Goal: Complete application form

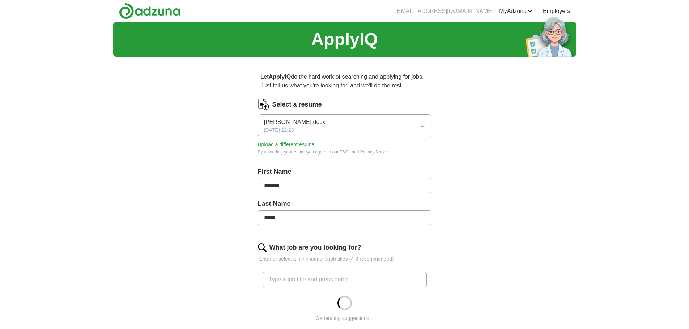
click at [416, 127] on button "[PERSON_NAME].docx [DATE] 22:23" at bounding box center [345, 126] width 174 height 23
click at [477, 181] on div "ApplyIQ Let ApplyIQ do the hard work of searching and applying for jobs. Just t…" at bounding box center [344, 256] width 463 height 469
click at [294, 147] on button "Upload a different resume" at bounding box center [286, 145] width 57 height 8
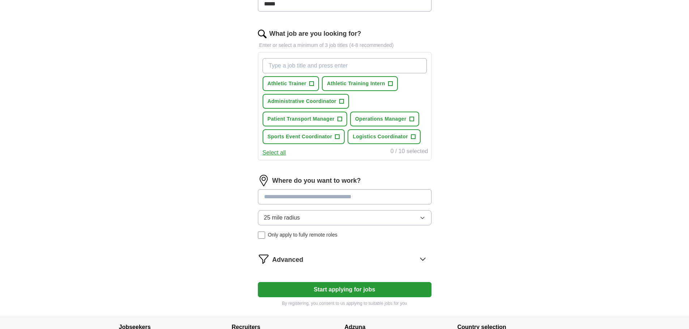
scroll to position [217, 0]
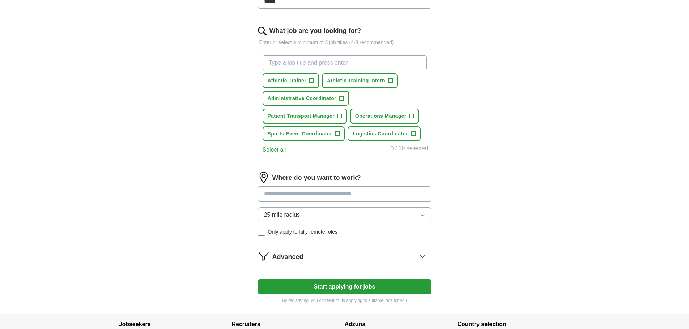
click at [318, 196] on input at bounding box center [345, 194] width 174 height 15
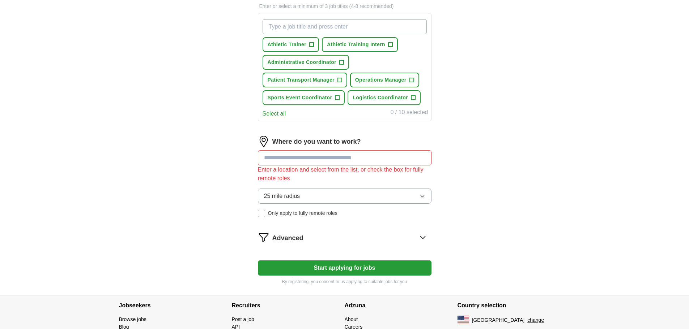
click at [332, 252] on form "Select a resume MCraig 2025 Resume.pdf [DATE] 12:10 Upload a different resume B…" at bounding box center [345, 66] width 174 height 440
click at [321, 157] on input at bounding box center [345, 157] width 174 height 15
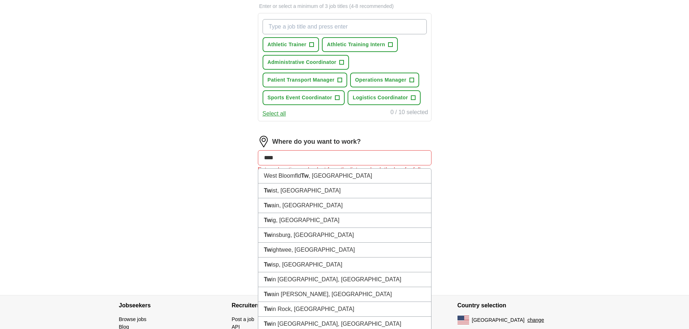
type input "*****"
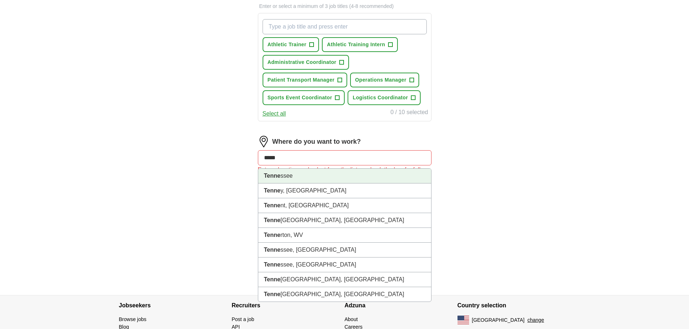
click at [308, 175] on li "Tenne ssee" at bounding box center [344, 176] width 173 height 15
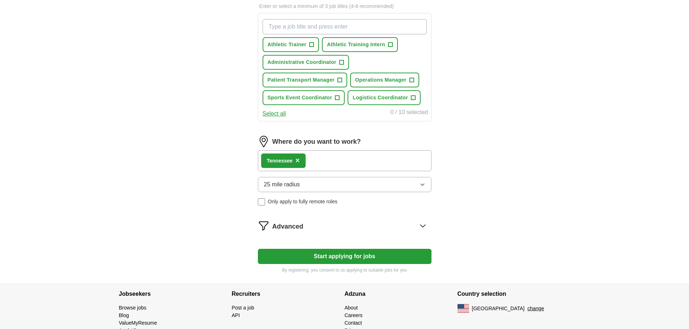
click at [310, 185] on button "25 mile radius" at bounding box center [345, 184] width 174 height 15
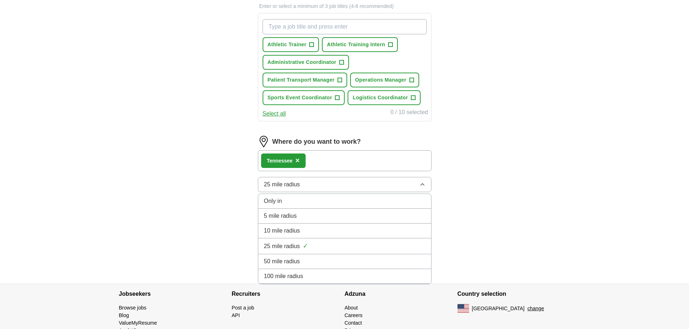
click at [290, 257] on li "50 mile radius" at bounding box center [344, 262] width 173 height 15
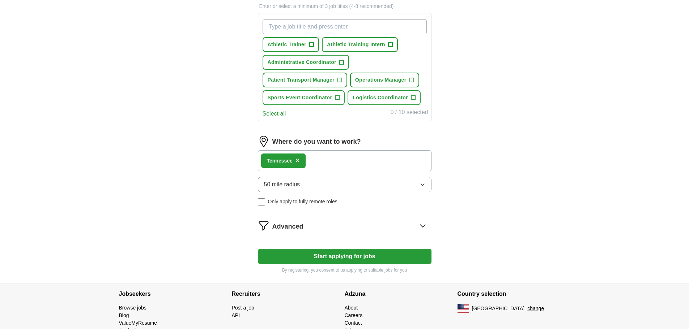
click at [315, 256] on button "Start applying for jobs" at bounding box center [345, 256] width 174 height 15
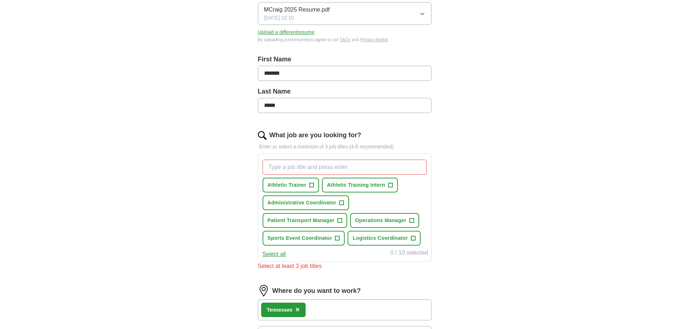
scroll to position [108, 0]
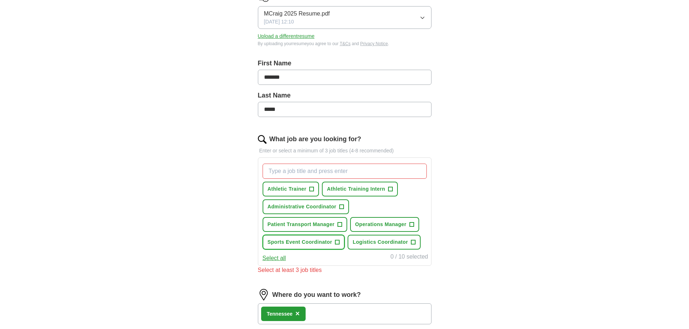
click at [327, 239] on span "Sports Event Coordinator" at bounding box center [300, 243] width 65 height 8
click at [327, 209] on span "Administrative Coordinator" at bounding box center [302, 207] width 69 height 8
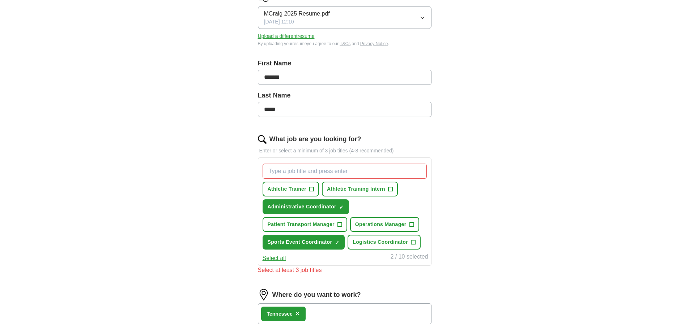
click at [333, 172] on input "What job are you looking for?" at bounding box center [344, 171] width 164 height 15
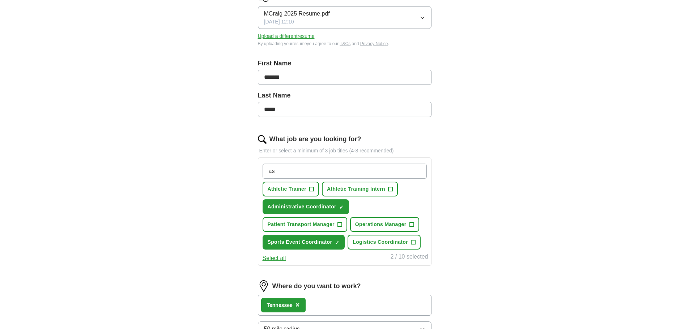
type input "a"
type input "Athletic Director"
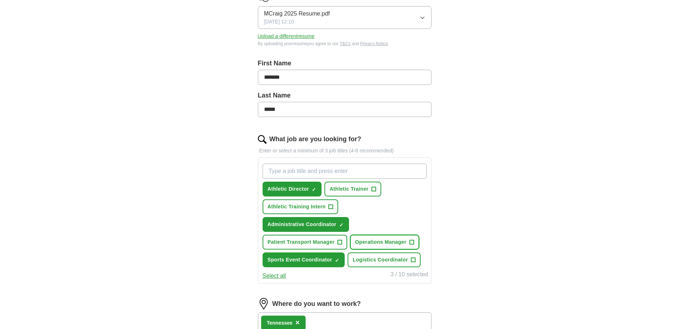
click at [409, 243] on button "Operations Manager +" at bounding box center [384, 242] width 69 height 15
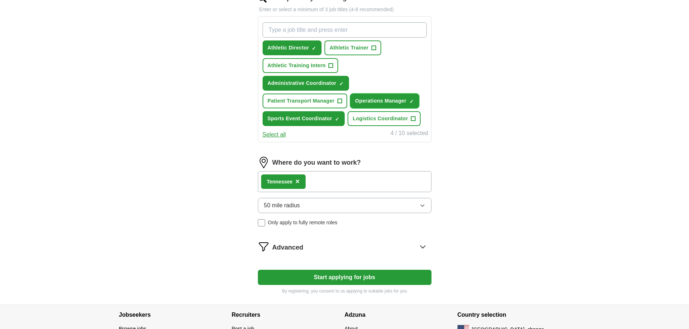
scroll to position [253, 0]
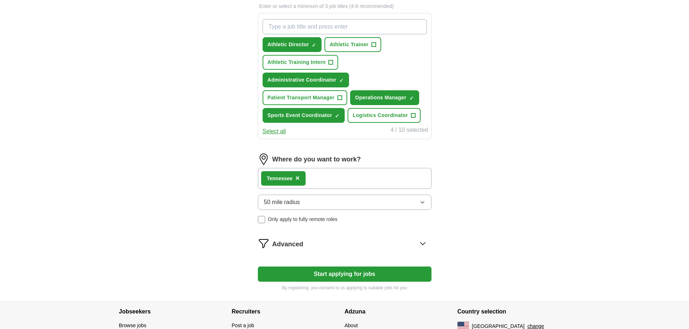
click at [320, 276] on button "Start applying for jobs" at bounding box center [345, 274] width 174 height 15
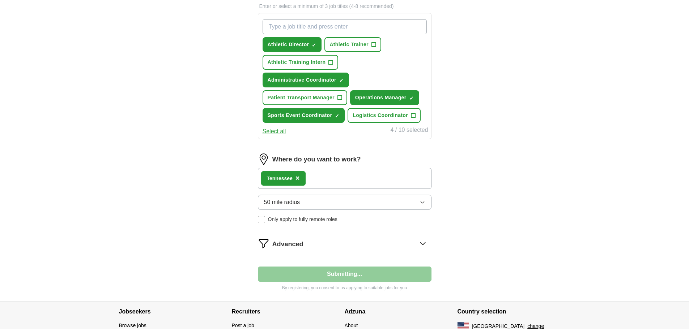
select select "**"
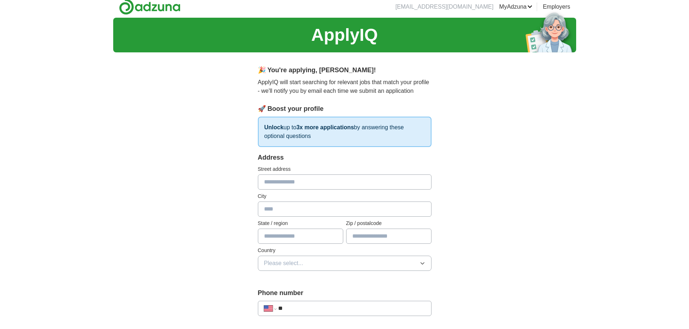
scroll to position [0, 0]
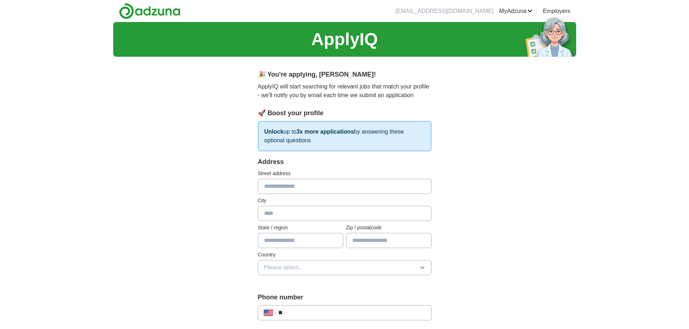
click at [324, 187] on input "text" at bounding box center [345, 186] width 174 height 15
type input "**********"
type input "*******"
type input "*****"
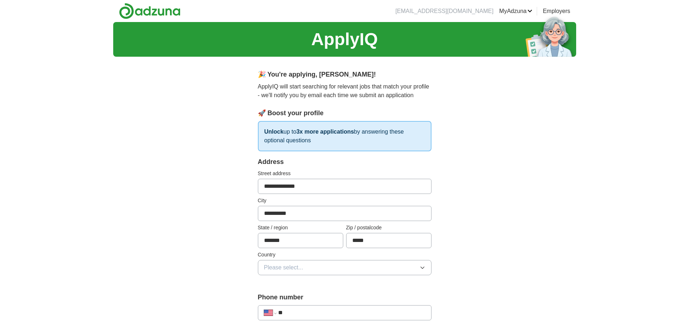
scroll to position [36, 0]
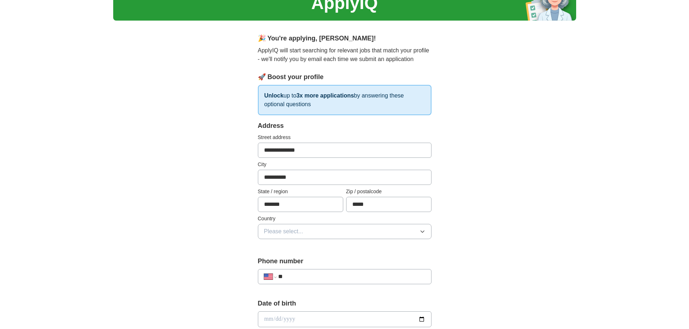
click at [335, 235] on button "Please select..." at bounding box center [345, 231] width 174 height 15
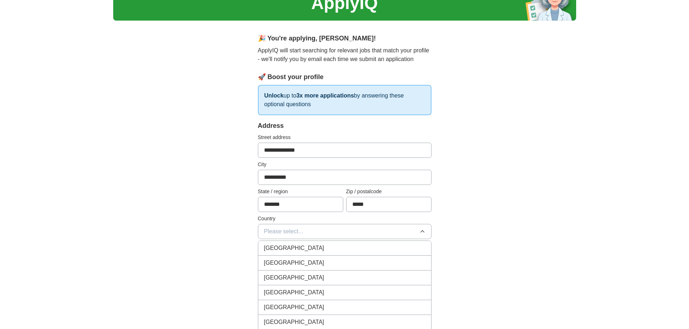
click at [321, 262] on div "[GEOGRAPHIC_DATA]" at bounding box center [344, 263] width 161 height 9
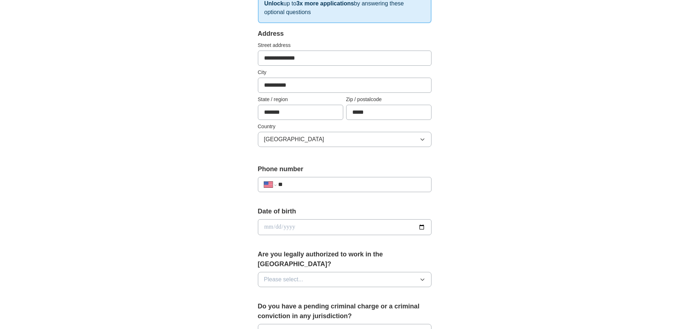
scroll to position [145, 0]
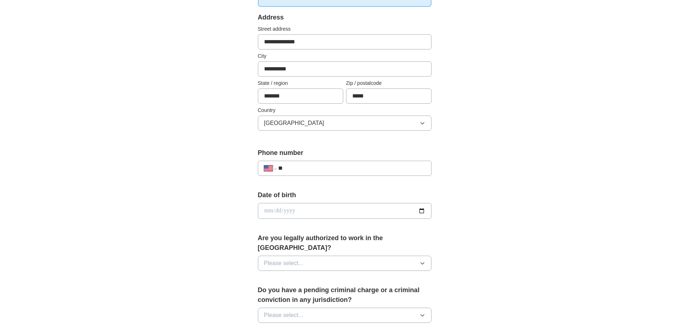
click at [318, 163] on div "**********" at bounding box center [345, 168] width 174 height 15
click at [318, 167] on input "**" at bounding box center [351, 168] width 147 height 9
type input "**********"
click at [328, 208] on input "date" at bounding box center [345, 211] width 174 height 16
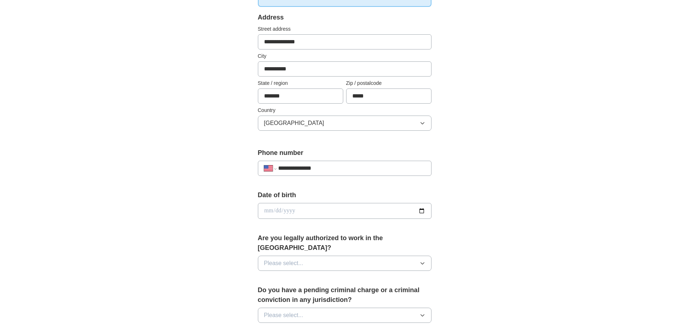
click at [425, 211] on input "date" at bounding box center [345, 211] width 174 height 16
click at [312, 209] on input "date" at bounding box center [345, 211] width 174 height 16
type input "**********"
click at [308, 257] on button "Please select..." at bounding box center [345, 263] width 174 height 15
click at [309, 273] on li "Yes" at bounding box center [344, 280] width 173 height 15
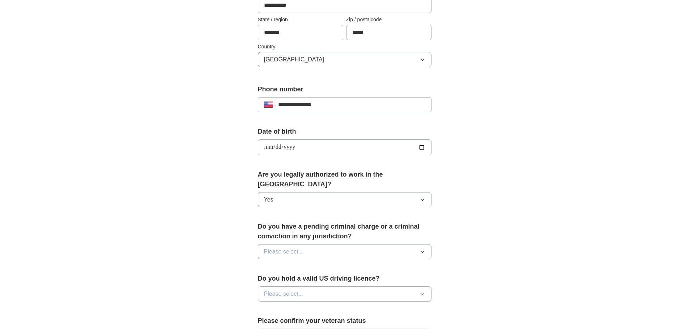
scroll to position [217, 0]
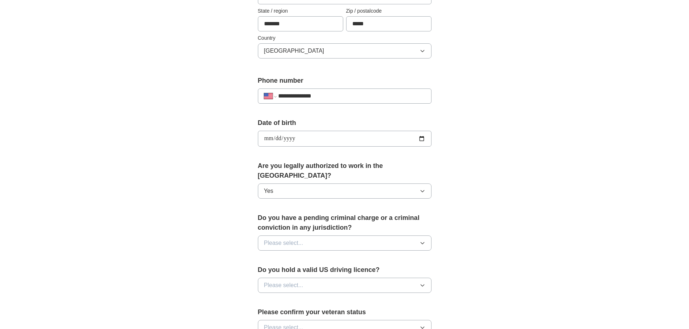
click at [316, 236] on button "Please select..." at bounding box center [345, 243] width 174 height 15
click at [307, 270] on div "No" at bounding box center [344, 274] width 161 height 9
click at [310, 278] on button "Please select..." at bounding box center [345, 285] width 174 height 15
click at [308, 298] on div "Yes" at bounding box center [344, 302] width 161 height 9
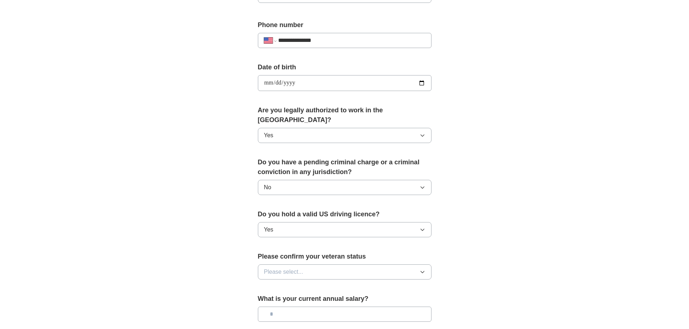
scroll to position [325, 0]
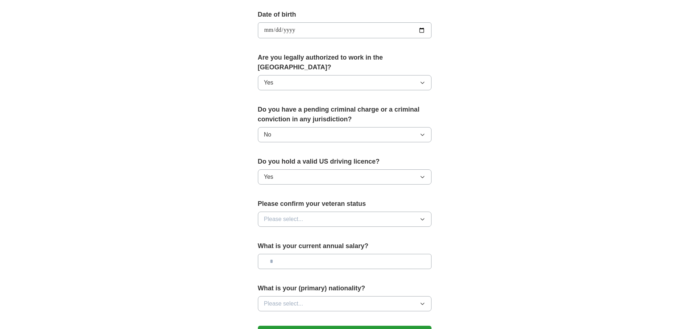
click at [322, 217] on button "Please select..." at bounding box center [345, 219] width 174 height 15
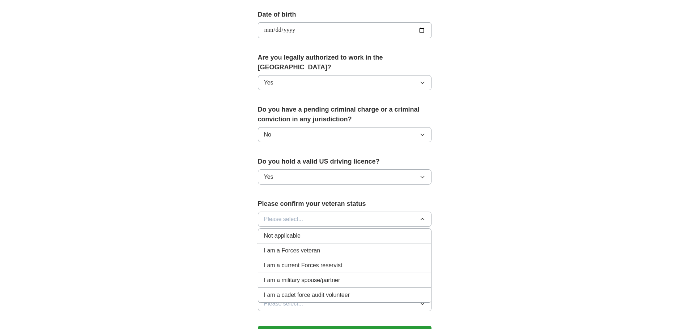
click at [315, 231] on li "Not applicable" at bounding box center [344, 236] width 173 height 15
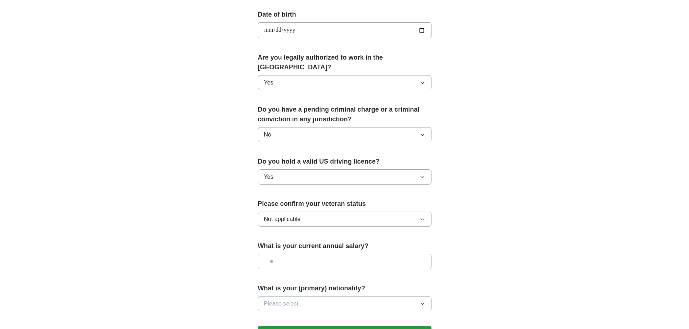
click at [316, 254] on input "text" at bounding box center [345, 261] width 174 height 15
type input "*******"
click at [308, 296] on button "Please select..." at bounding box center [345, 303] width 174 height 15
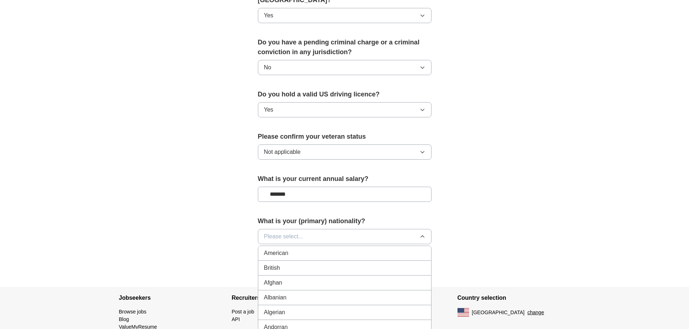
scroll to position [398, 0]
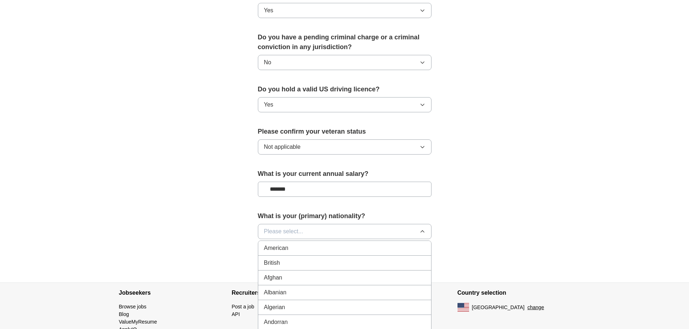
click at [281, 244] on span "American" at bounding box center [276, 248] width 25 height 9
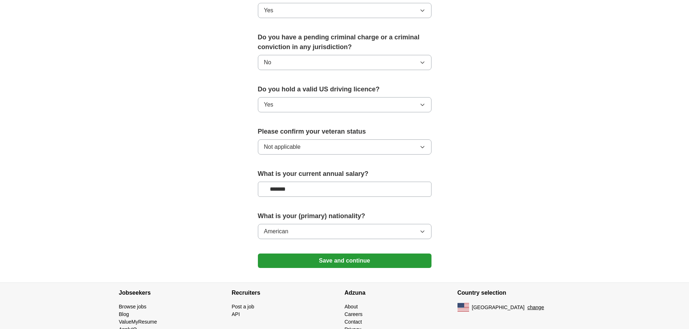
click at [319, 254] on button "Save and continue" at bounding box center [345, 261] width 174 height 14
